Goal: Navigation & Orientation: Find specific page/section

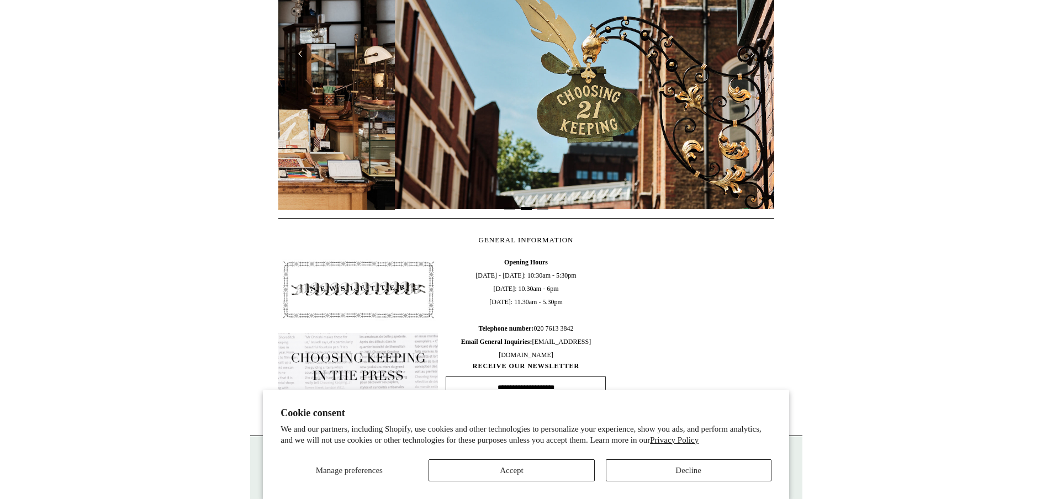
scroll to position [0, 496]
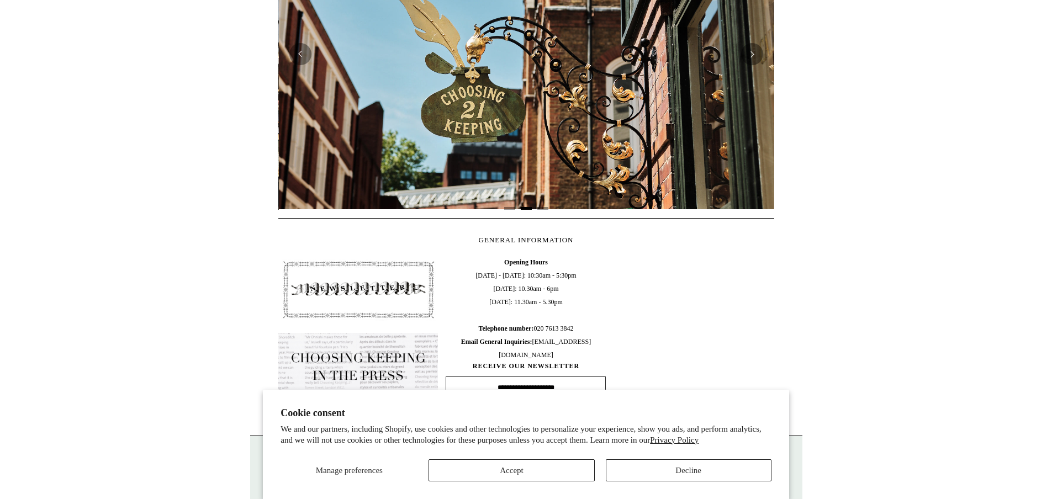
click at [668, 479] on button "Decline" at bounding box center [689, 471] width 166 height 22
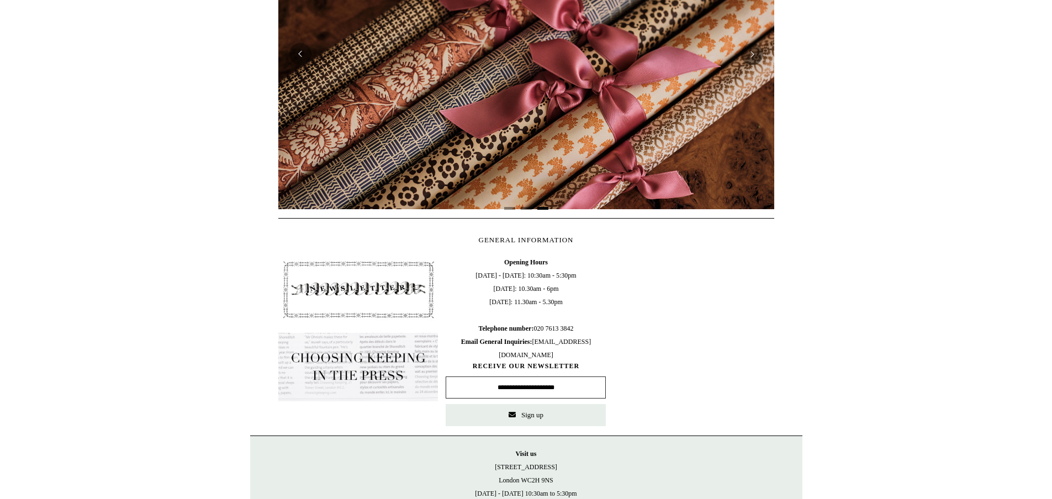
scroll to position [0, 0]
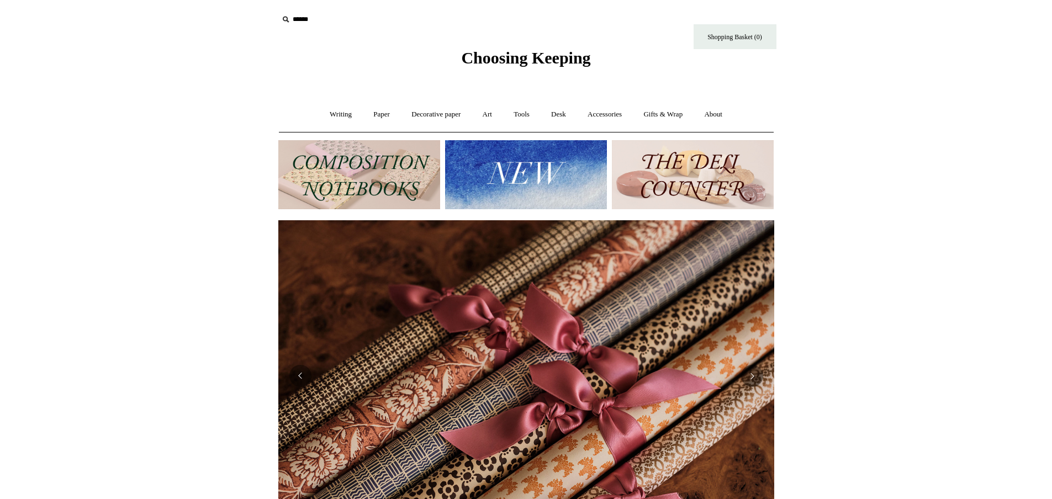
click at [472, 183] on img at bounding box center [526, 174] width 162 height 69
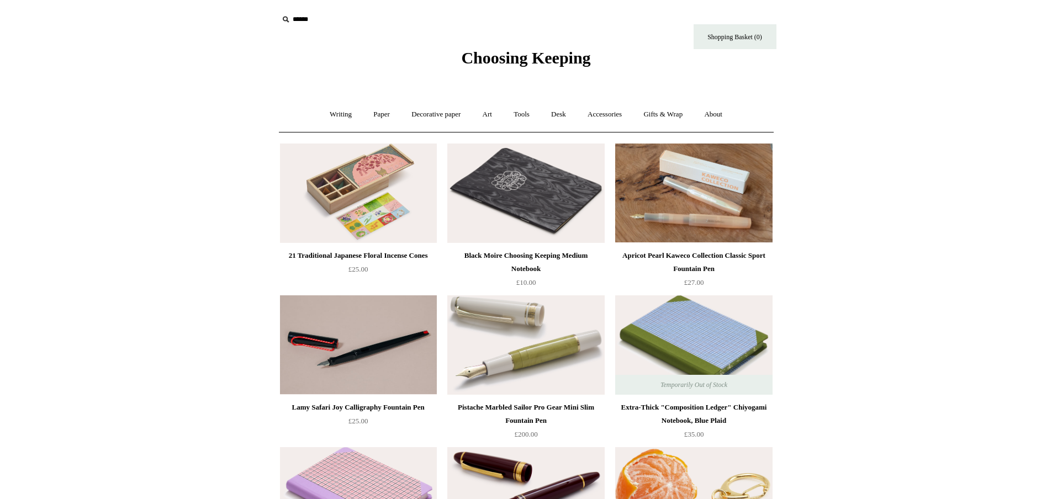
click at [572, 60] on span "Choosing Keeping" at bounding box center [525, 58] width 129 height 18
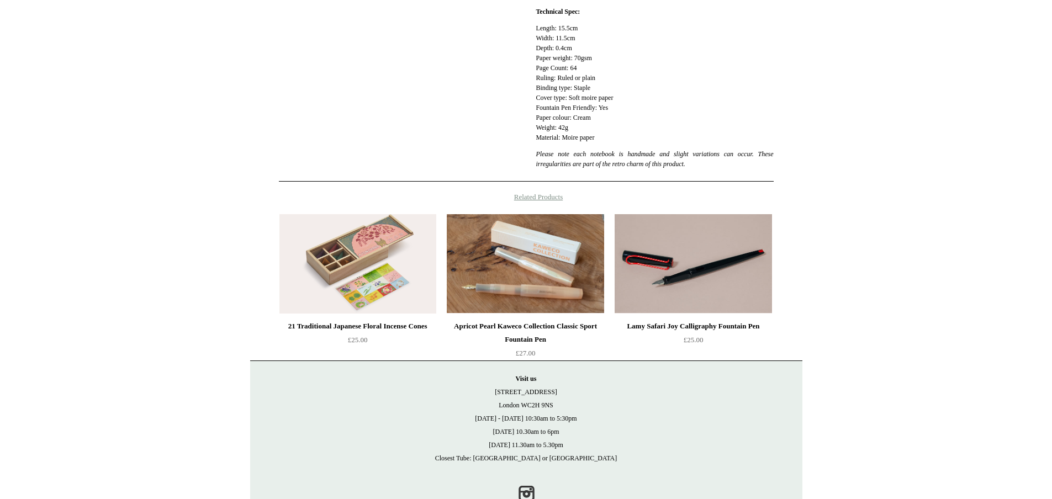
scroll to position [403, 0]
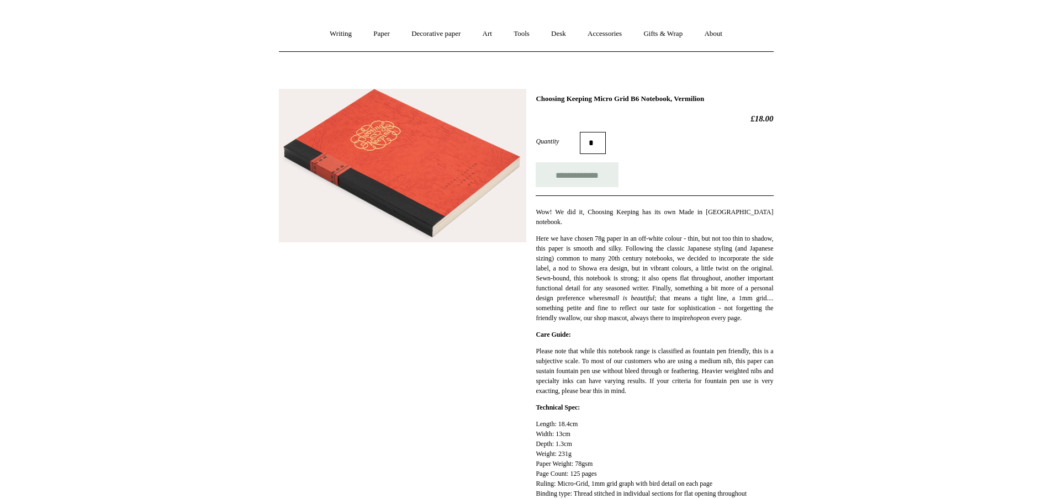
scroll to position [155, 0]
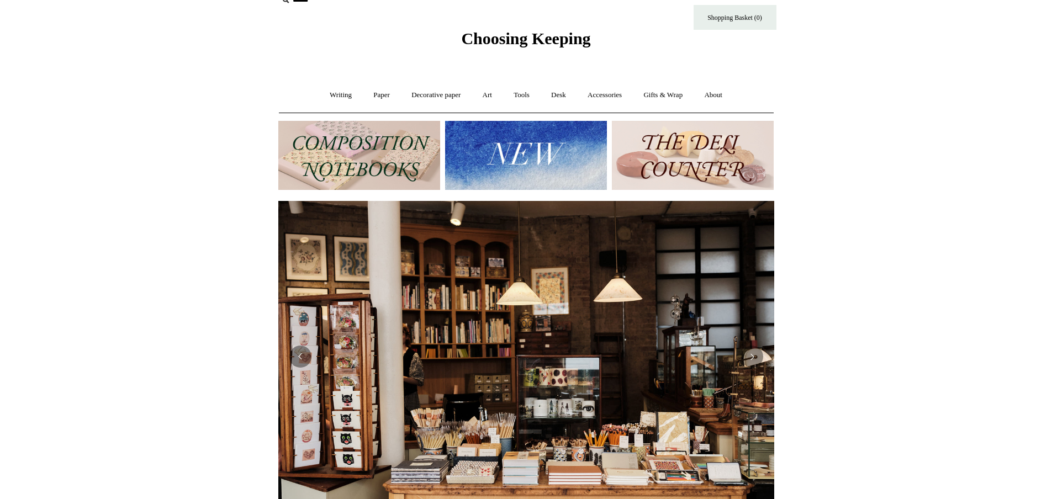
scroll to position [130, 0]
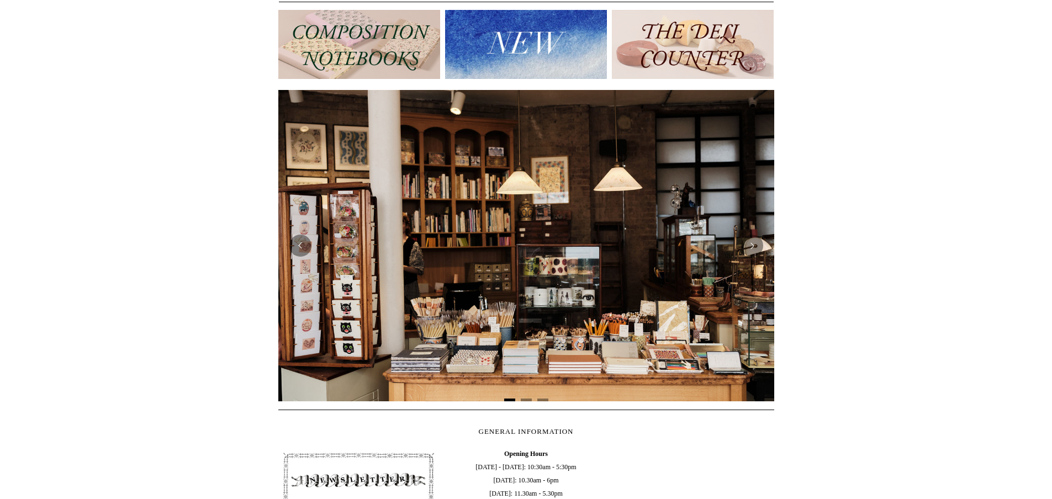
click at [752, 62] on img at bounding box center [693, 44] width 162 height 69
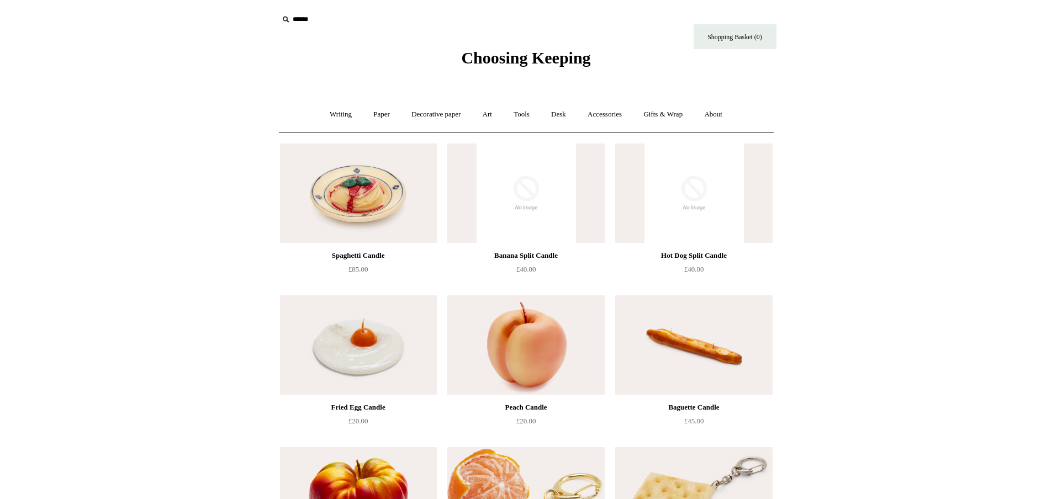
click at [479, 61] on span "Choosing Keeping" at bounding box center [525, 58] width 129 height 18
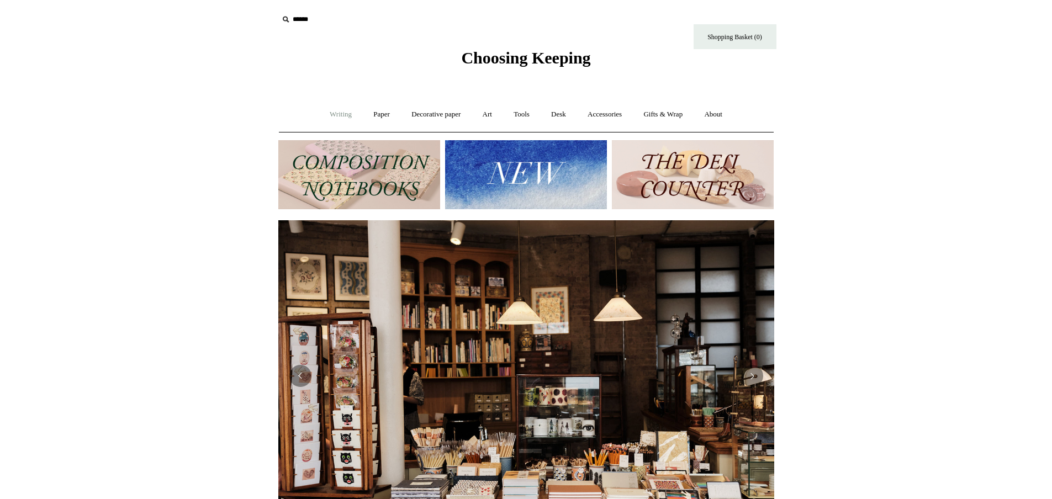
click at [329, 112] on link "Writing +" at bounding box center [341, 114] width 42 height 29
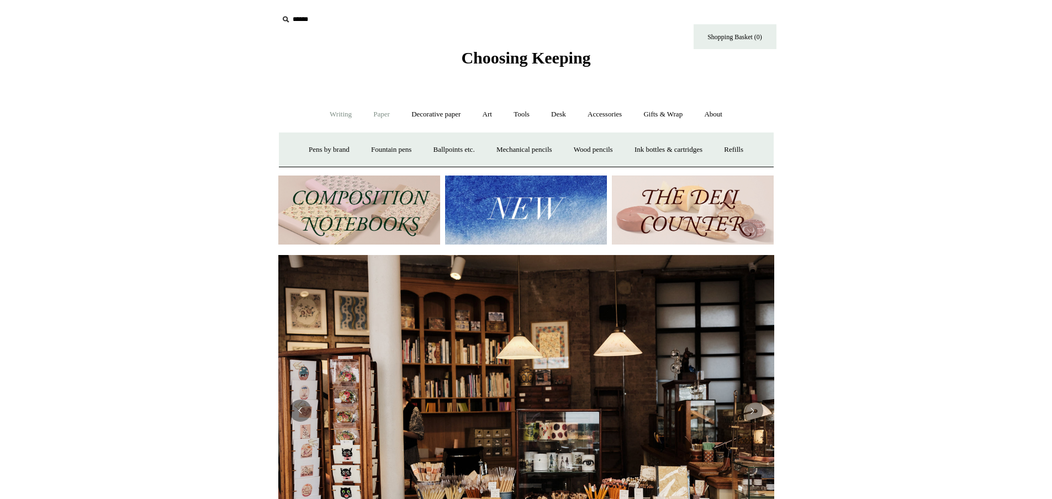
click at [376, 115] on link "Paper +" at bounding box center [381, 114] width 36 height 29
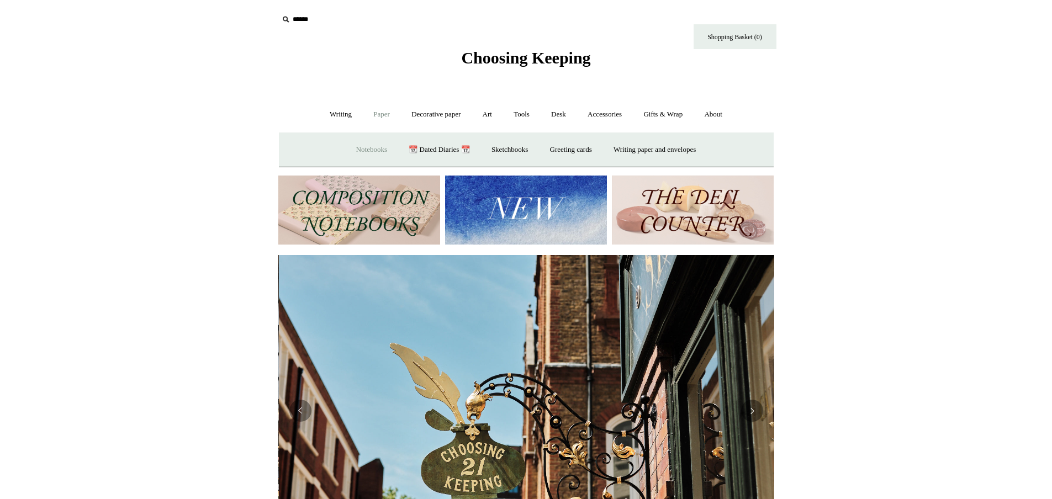
scroll to position [0, 496]
click at [370, 155] on link "Notebooks +" at bounding box center [371, 149] width 51 height 29
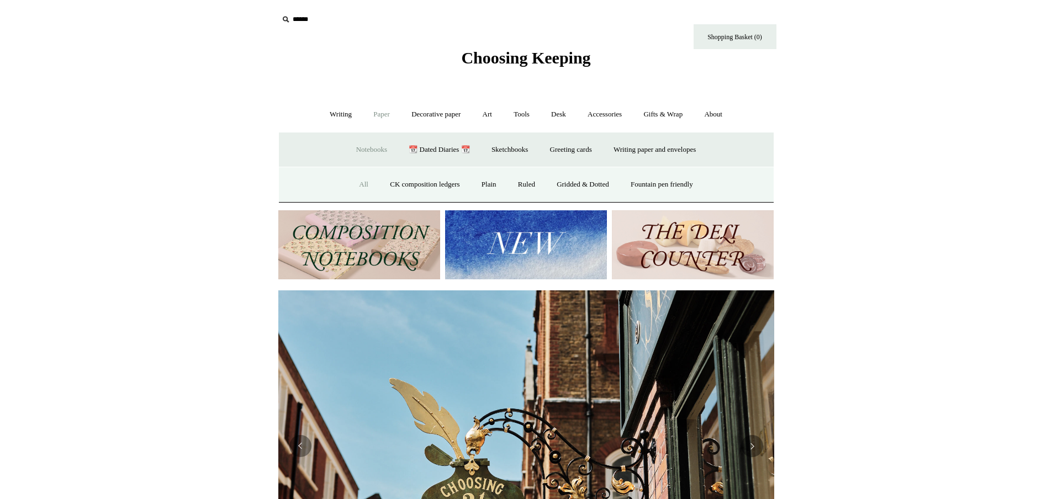
click at [362, 182] on link "All" at bounding box center [363, 184] width 29 height 29
